Goal: Task Accomplishment & Management: Manage account settings

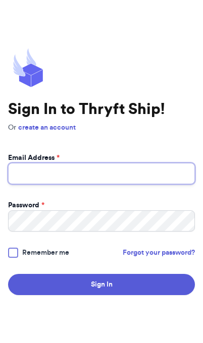
click at [44, 184] on input "Email Address *" at bounding box center [101, 173] width 187 height 21
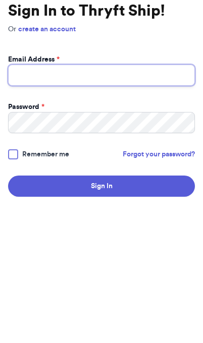
type input "rugratrevival@gmail.com"
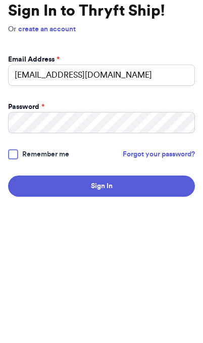
scroll to position [55, 0]
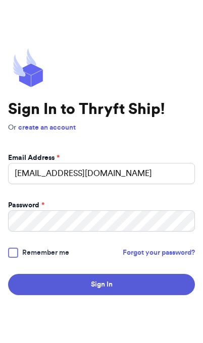
click at [15, 248] on div at bounding box center [13, 253] width 10 height 10
click at [0, 0] on input "Remember me" at bounding box center [0, 0] width 0 height 0
click at [150, 274] on button "Sign In" at bounding box center [101, 284] width 187 height 21
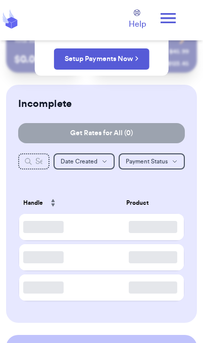
checkbox input "false"
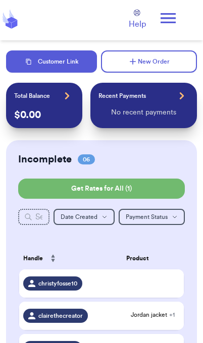
click at [173, 23] on icon at bounding box center [168, 18] width 20 height 20
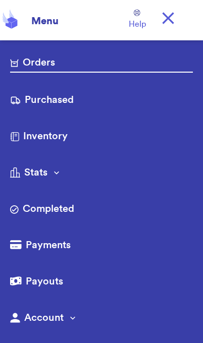
click at [38, 99] on link "Purchased" at bounding box center [101, 101] width 183 height 16
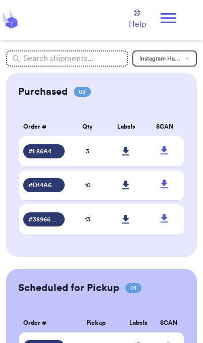
click at [100, 197] on td "10" at bounding box center [88, 185] width 38 height 30
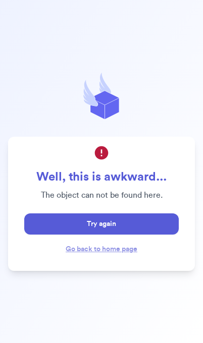
click at [153, 234] on button "Try again" at bounding box center [101, 223] width 154 height 21
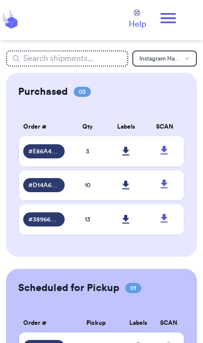
click at [94, 191] on td "10" at bounding box center [88, 185] width 38 height 30
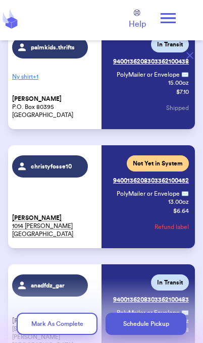
scroll to position [98, 0]
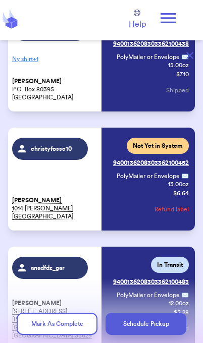
click at [179, 210] on button "Refund label" at bounding box center [171, 209] width 34 height 22
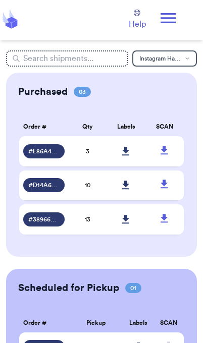
click at [185, 60] on icon "button" at bounding box center [187, 58] width 5 height 6
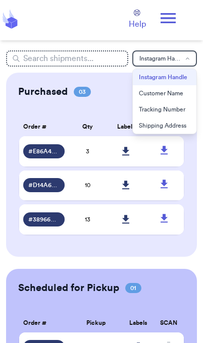
click at [175, 91] on button "Customer Name" at bounding box center [165, 93] width 64 height 16
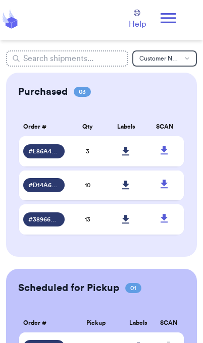
click at [88, 62] on input "text" at bounding box center [67, 58] width 122 height 16
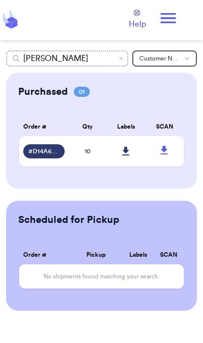
type input "[PERSON_NAME]"
click at [44, 155] on span "# D14A6E27" at bounding box center [43, 151] width 31 height 8
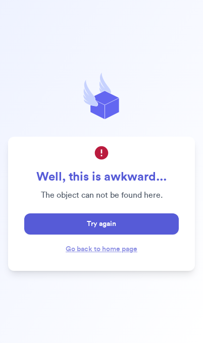
click at [122, 253] on link "Go back to home page" at bounding box center [102, 249] width 72 height 7
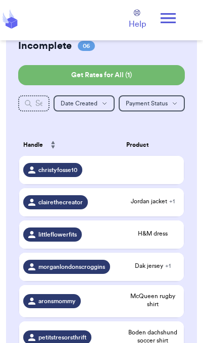
click at [54, 177] on div "christyfosse10" at bounding box center [52, 170] width 59 height 14
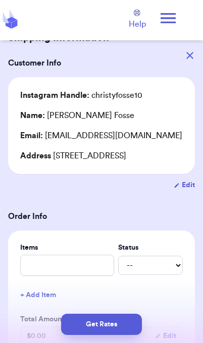
scroll to position [32, 0]
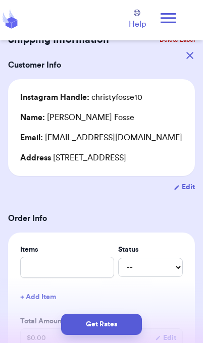
click at [183, 183] on button "Edit" at bounding box center [183, 187] width 21 height 10
select select "[GEOGRAPHIC_DATA]"
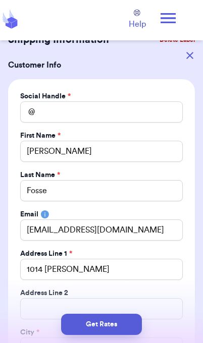
type input "christyfosse10"
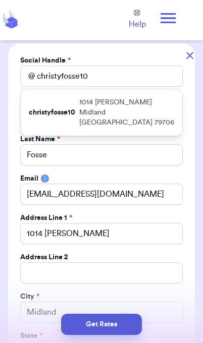
scroll to position [77, 0]
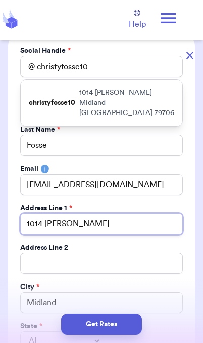
click at [87, 230] on input "1014 [PERSON_NAME]" at bounding box center [101, 223] width 162 height 21
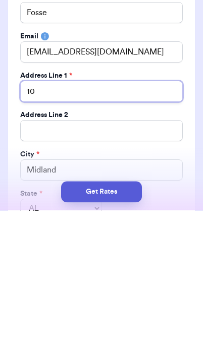
type input "1"
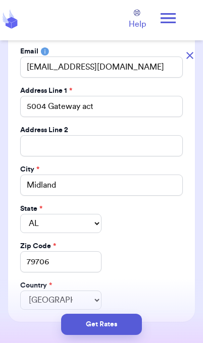
scroll to position [193, 0]
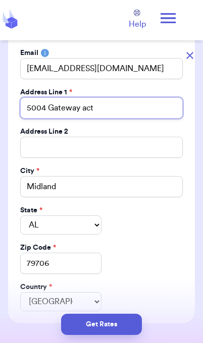
click at [104, 109] on input "5004 Gateway act" at bounding box center [101, 107] width 162 height 21
type input "[STREET_ADDRESS]"
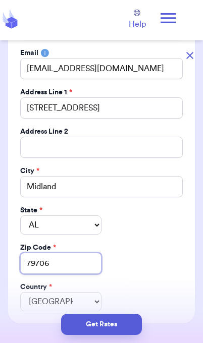
click at [57, 257] on input "79706" at bounding box center [60, 263] width 81 height 21
type input "79707"
click at [113, 320] on button "Get Rates" at bounding box center [101, 324] width 81 height 21
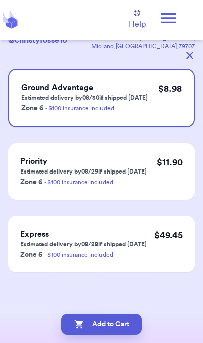
scroll to position [0, 0]
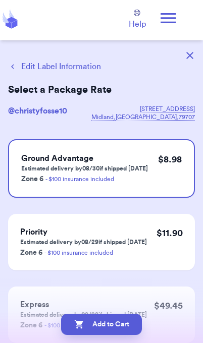
click at [121, 323] on button "Add to Cart" at bounding box center [101, 324] width 81 height 21
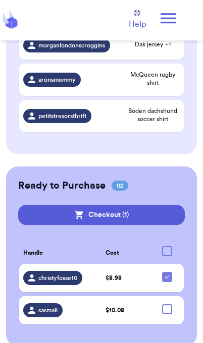
scroll to position [302, 0]
click at [171, 311] on div at bounding box center [167, 309] width 10 height 10
click at [167, 304] on input "checkbox" at bounding box center [166, 304] width 1 height 1
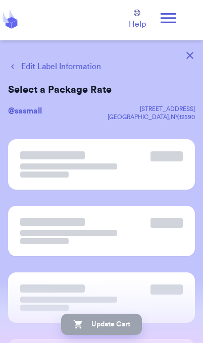
scroll to position [55, 0]
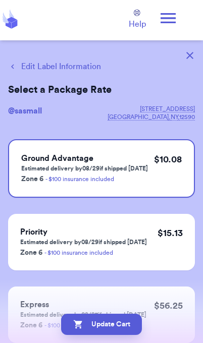
click at [109, 326] on button "Update Cart" at bounding box center [101, 324] width 81 height 21
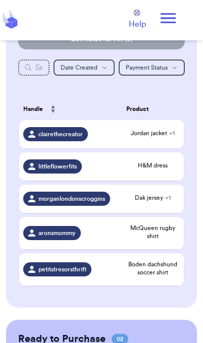
scroll to position [165, 0]
